Goal: Information Seeking & Learning: Find specific fact

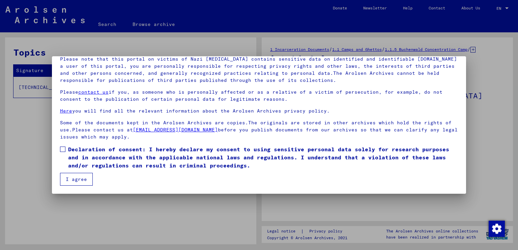
click at [64, 147] on span at bounding box center [62, 149] width 5 height 5
click at [85, 180] on button "I agree" at bounding box center [76, 179] width 33 height 13
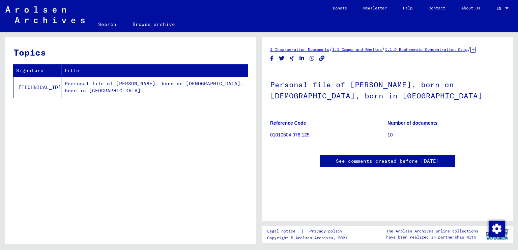
click at [128, 81] on td "Personal file of [PERSON_NAME], born on [DEMOGRAPHIC_DATA], born in [GEOGRAPHIC…" at bounding box center [154, 86] width 186 height 21
click at [151, 87] on td "Personal file of [PERSON_NAME], born on [DEMOGRAPHIC_DATA], born in [GEOGRAPHIC…" at bounding box center [154, 86] width 186 height 21
drag, startPoint x: 362, startPoint y: 105, endPoint x: 401, endPoint y: 103, distance: 39.8
click at [401, 103] on h1 "Personal file of [PERSON_NAME], born on [DEMOGRAPHIC_DATA], born in [GEOGRAPHIC…" at bounding box center [387, 89] width 234 height 41
copy h1 "[GEOGRAPHIC_DATA]"
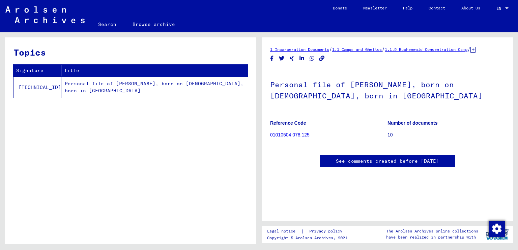
click at [335, 136] on figure "Reference Code 01010504 078.125" at bounding box center [328, 130] width 117 height 30
click at [442, 66] on div "1 Incarceration Documents / 1.1 Camps and Ghettos / 1.1.5 Buchenwald Concentrat…" at bounding box center [387, 113] width 234 height 135
click at [449, 49] on link "1.1.5 Buchenwald Concentration Camp" at bounding box center [426, 49] width 83 height 5
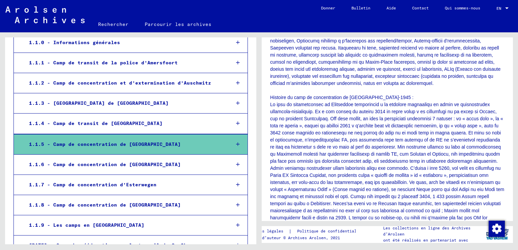
scroll to position [161, 0]
